Goal: Check status: Check status

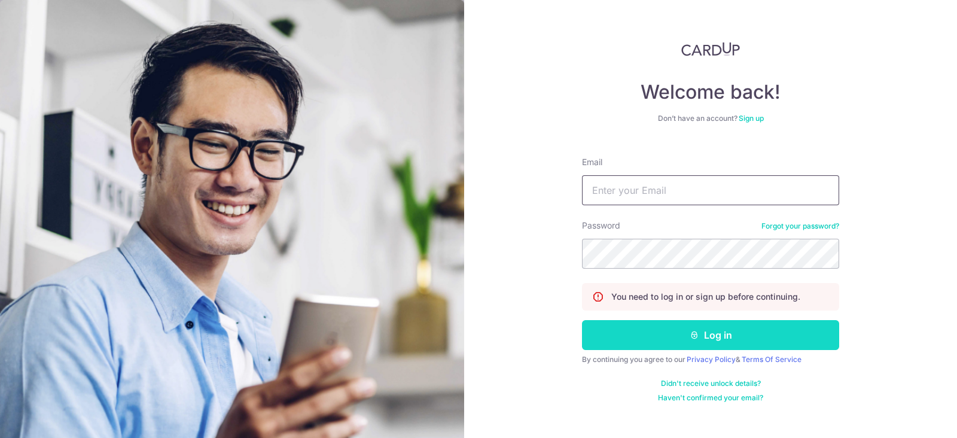
type input "[EMAIL_ADDRESS][DOMAIN_NAME]"
click at [715, 333] on button "Log in" at bounding box center [710, 335] width 257 height 30
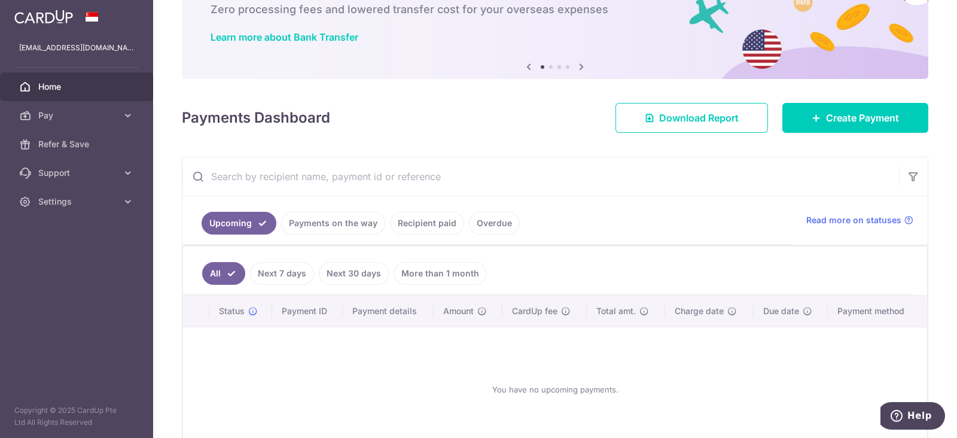
scroll to position [144, 0]
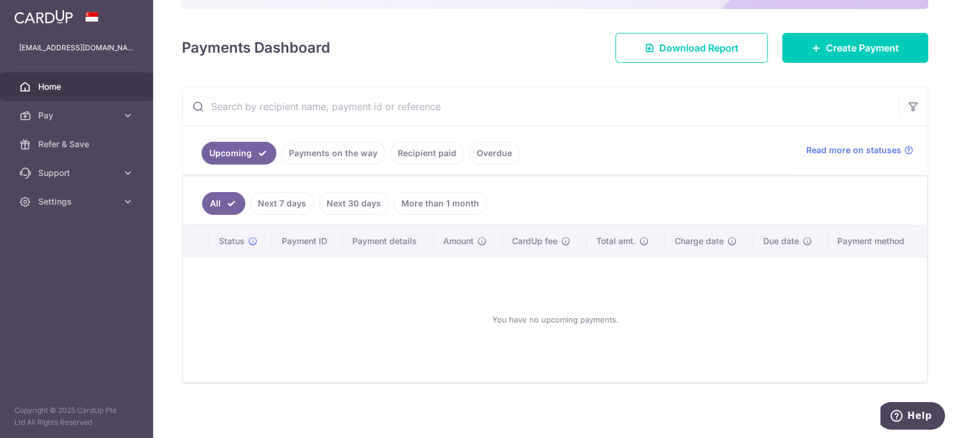
click at [438, 154] on link "Recipient paid" at bounding box center [427, 153] width 74 height 23
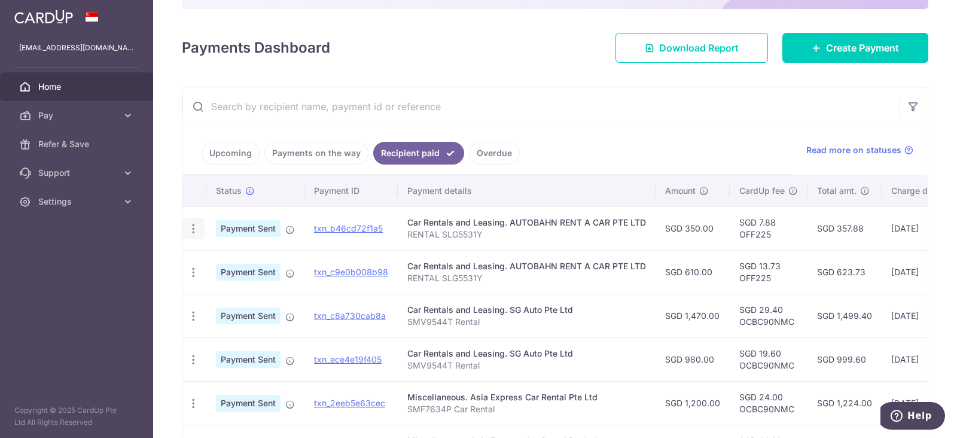
click at [191, 228] on icon "button" at bounding box center [193, 228] width 13 height 13
click at [235, 260] on span "PDF Receipt" at bounding box center [257, 261] width 81 height 12
click at [309, 155] on link "Payments on the way" at bounding box center [316, 153] width 104 height 23
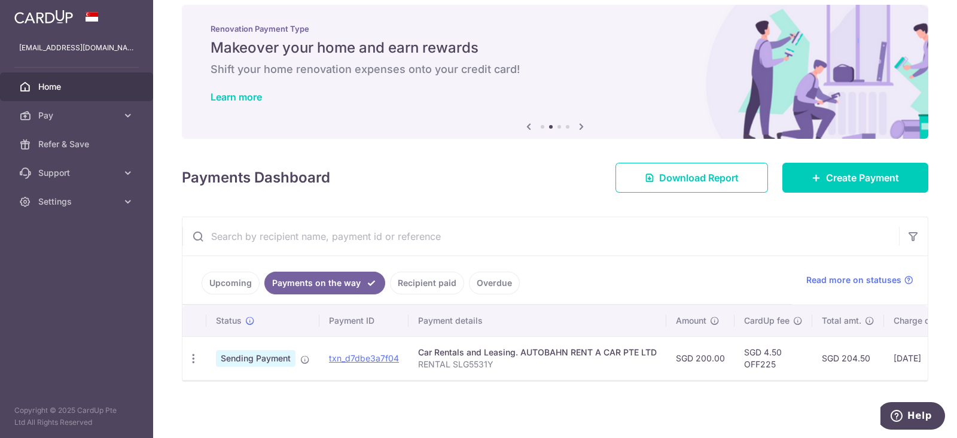
scroll to position [21, 0]
click at [192, 352] on icon "button" at bounding box center [193, 358] width 13 height 13
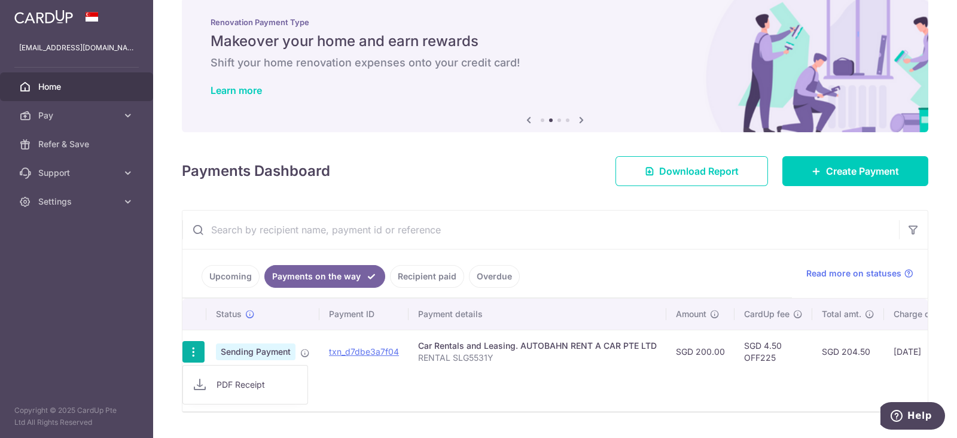
click at [244, 384] on span "PDF Receipt" at bounding box center [257, 385] width 81 height 12
